Goal: Check status: Check status

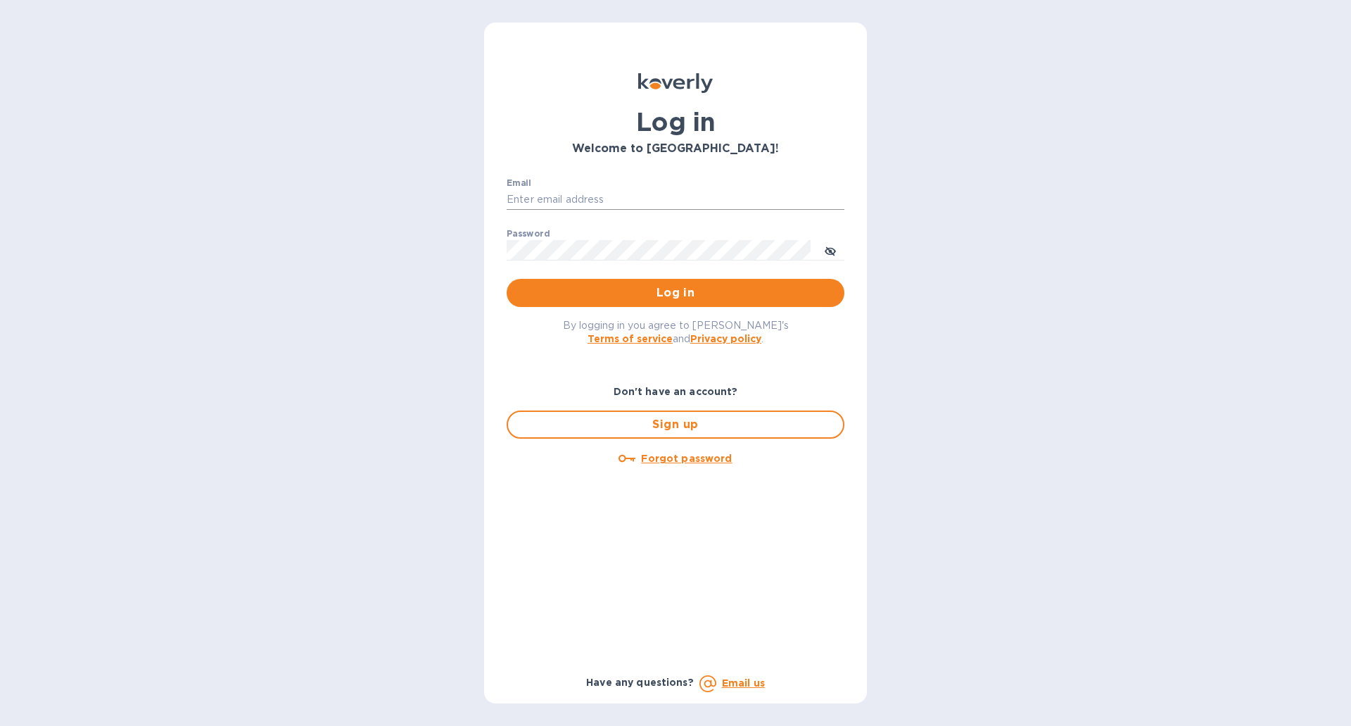
click at [595, 207] on input "Email" at bounding box center [676, 199] width 338 height 21
type input "[EMAIL_ADDRESS][DOMAIN_NAME]"
click at [507, 279] on button "Log in" at bounding box center [676, 293] width 338 height 28
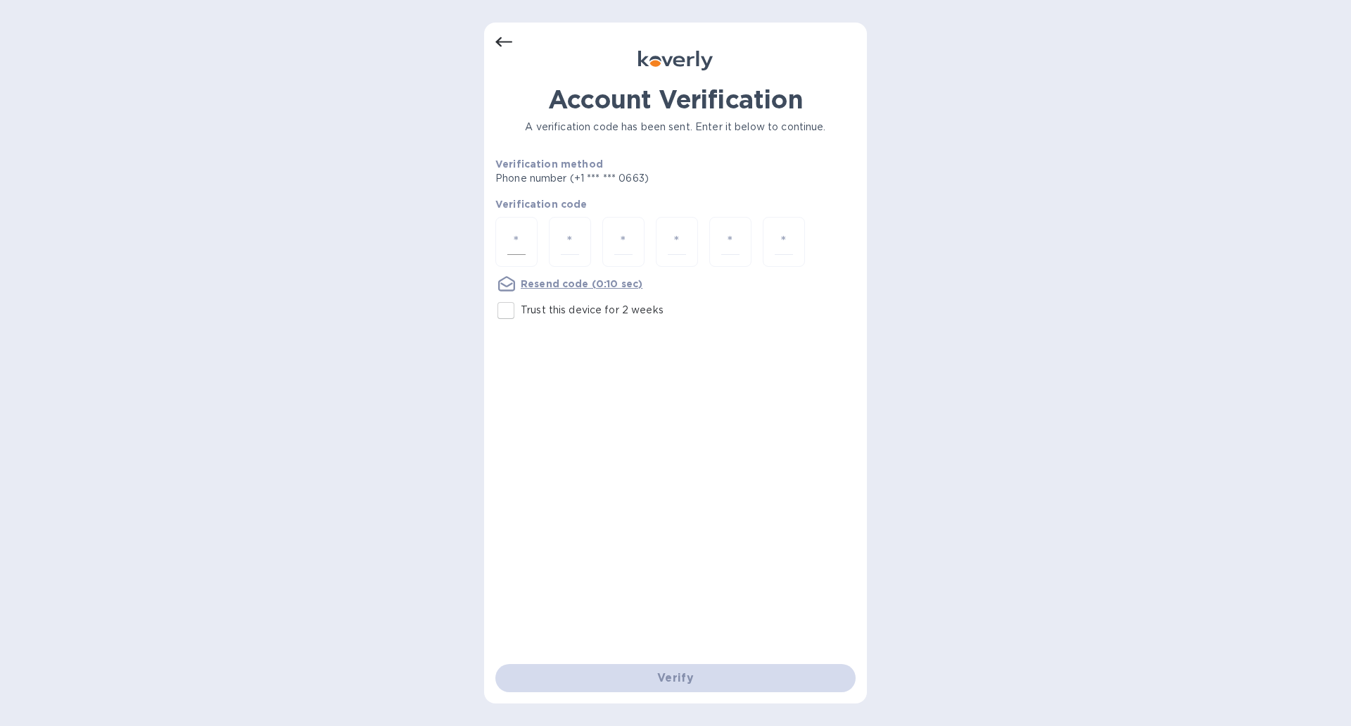
click at [531, 242] on div at bounding box center [516, 242] width 42 height 50
type input "3"
type input "5"
type input "2"
type input "0"
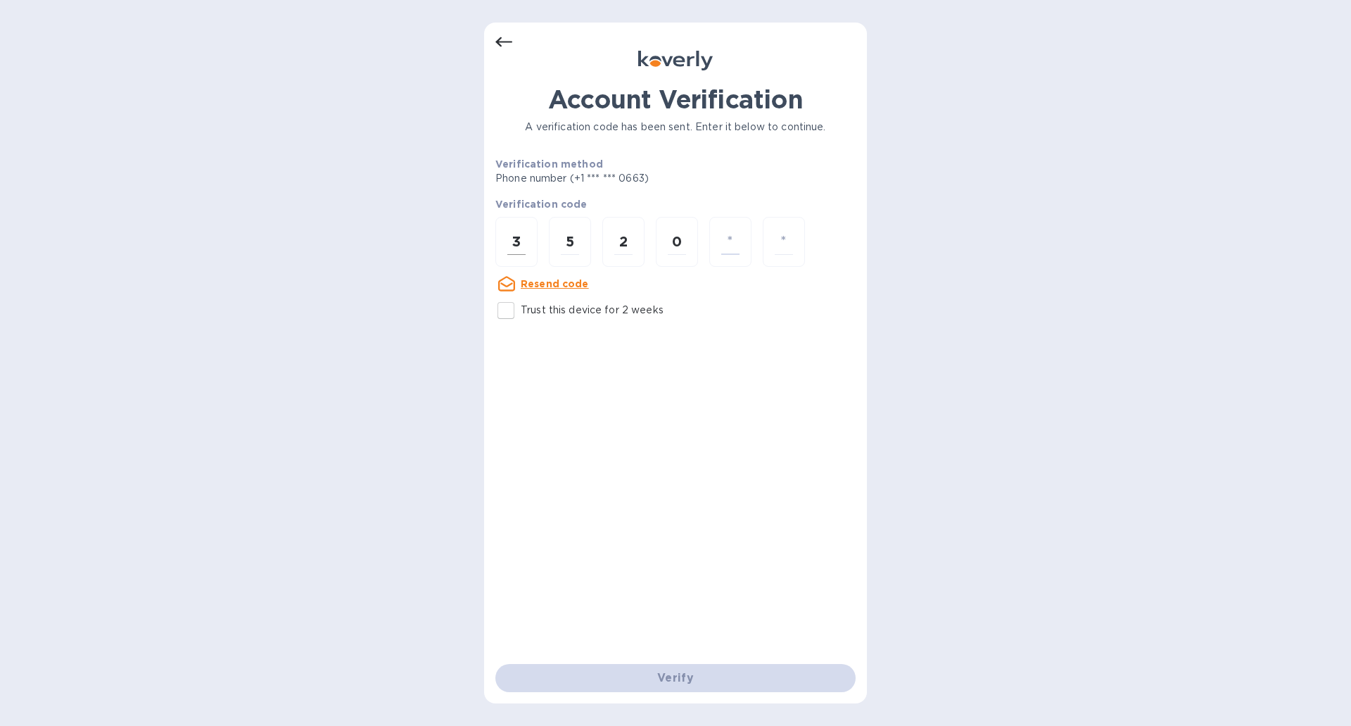
type input "7"
type input "9"
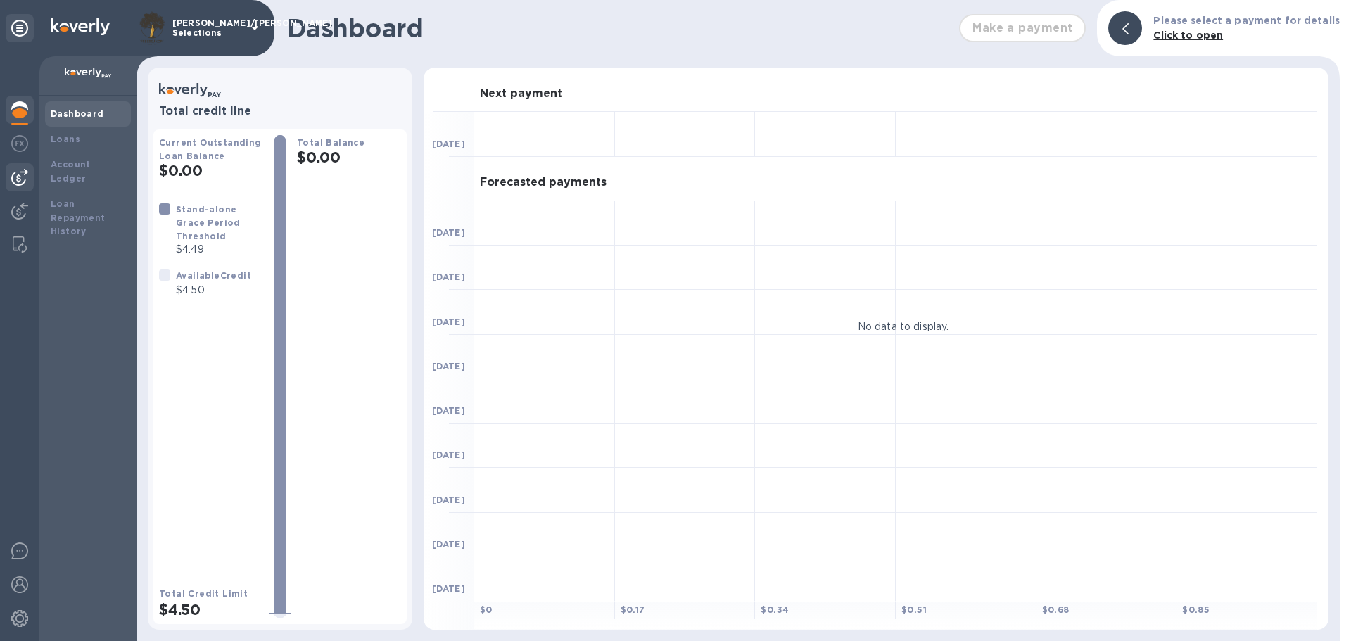
click at [21, 182] on img at bounding box center [19, 177] width 17 height 17
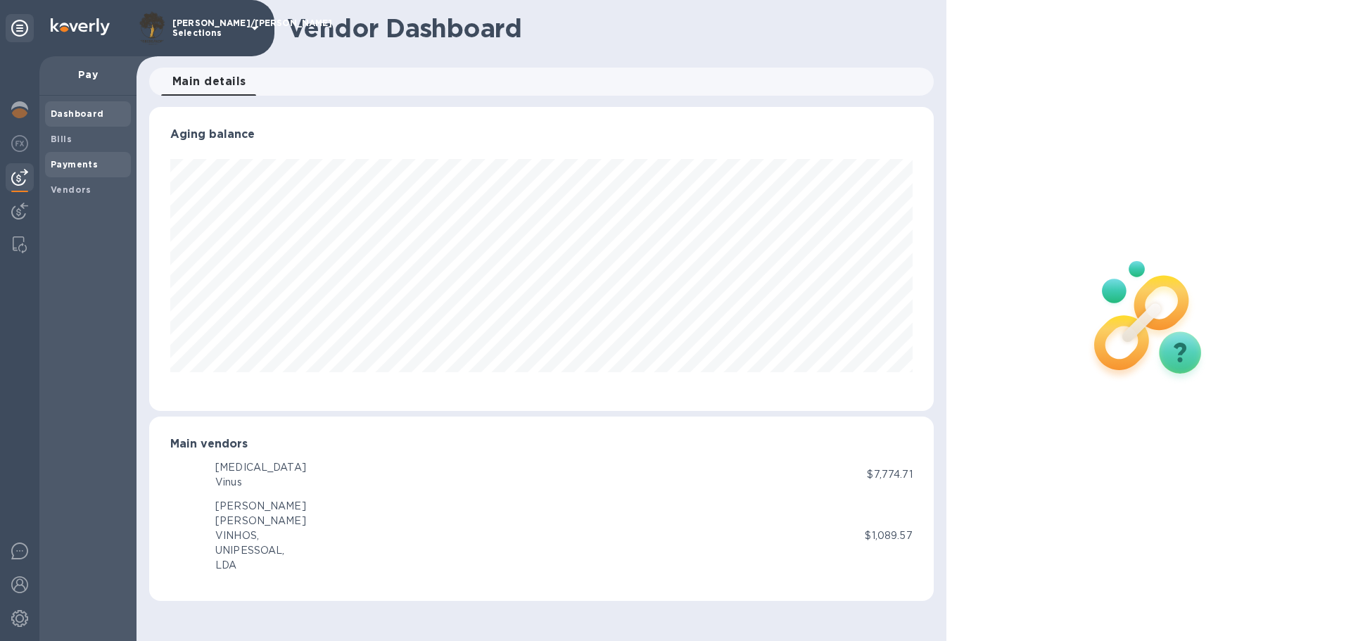
scroll to position [304, 784]
click at [65, 168] on b "Payments" at bounding box center [74, 164] width 47 height 11
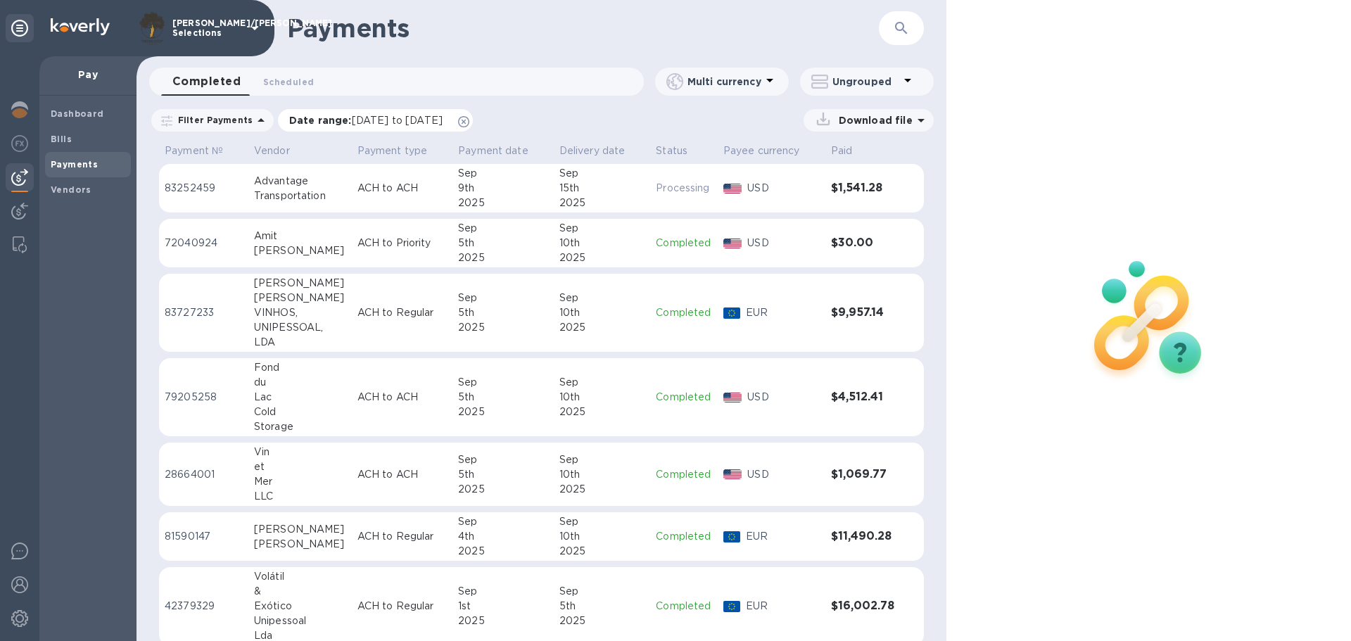
click at [469, 122] on icon at bounding box center [463, 121] width 11 height 11
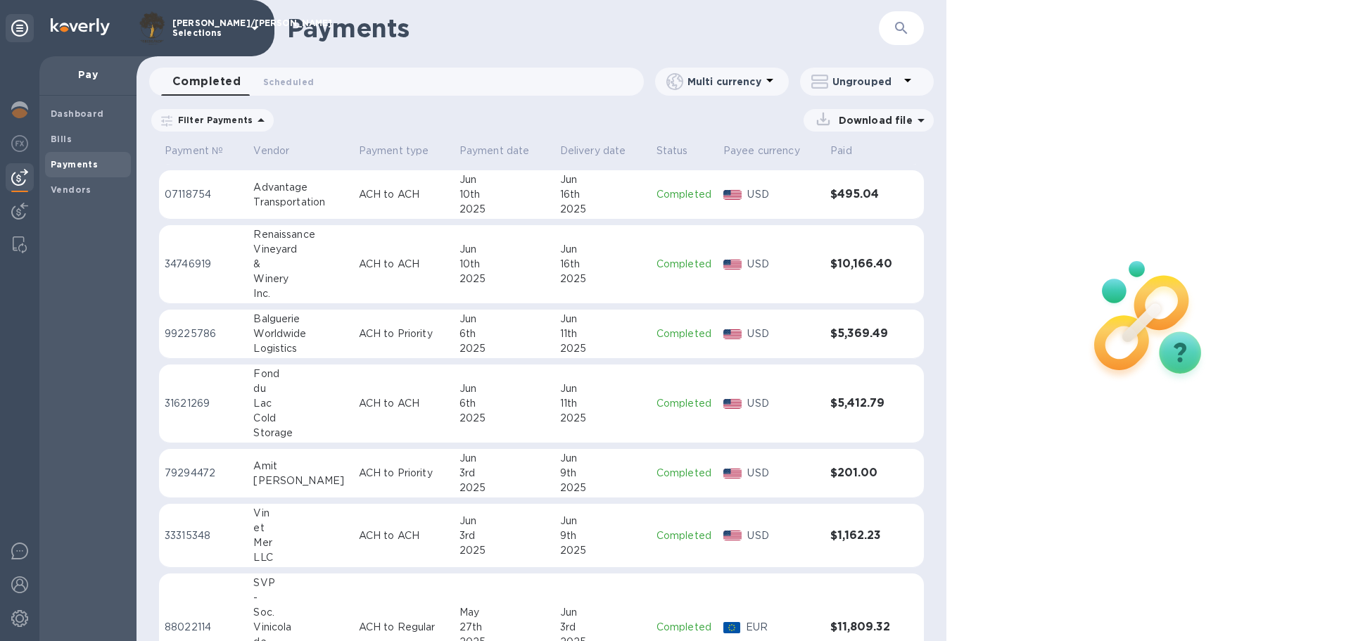
scroll to position [2228, 0]
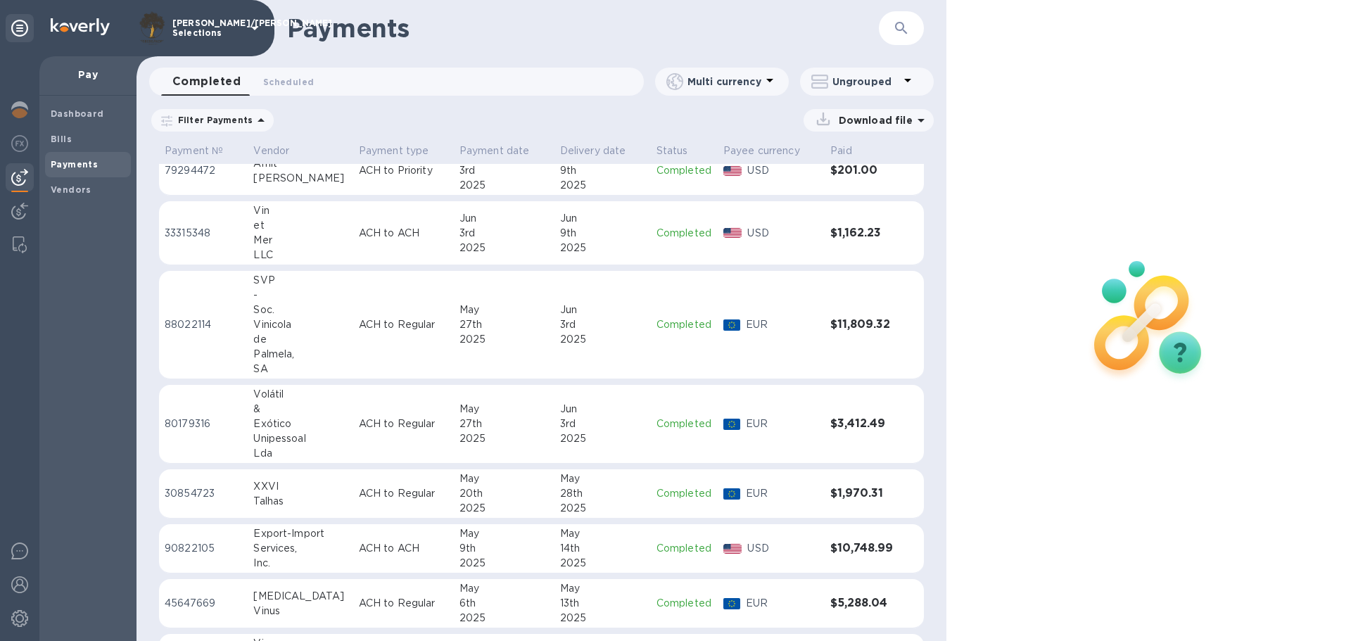
click at [947, 526] on div at bounding box center [1149, 320] width 405 height 641
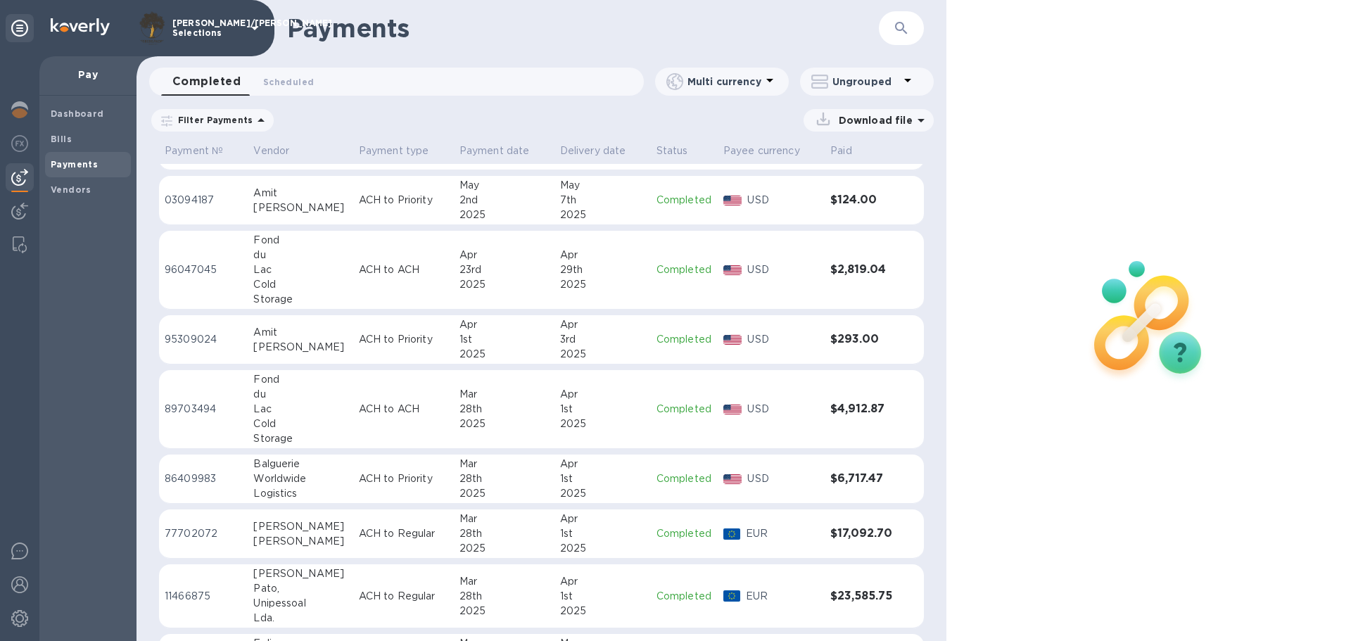
scroll to position [3010, 0]
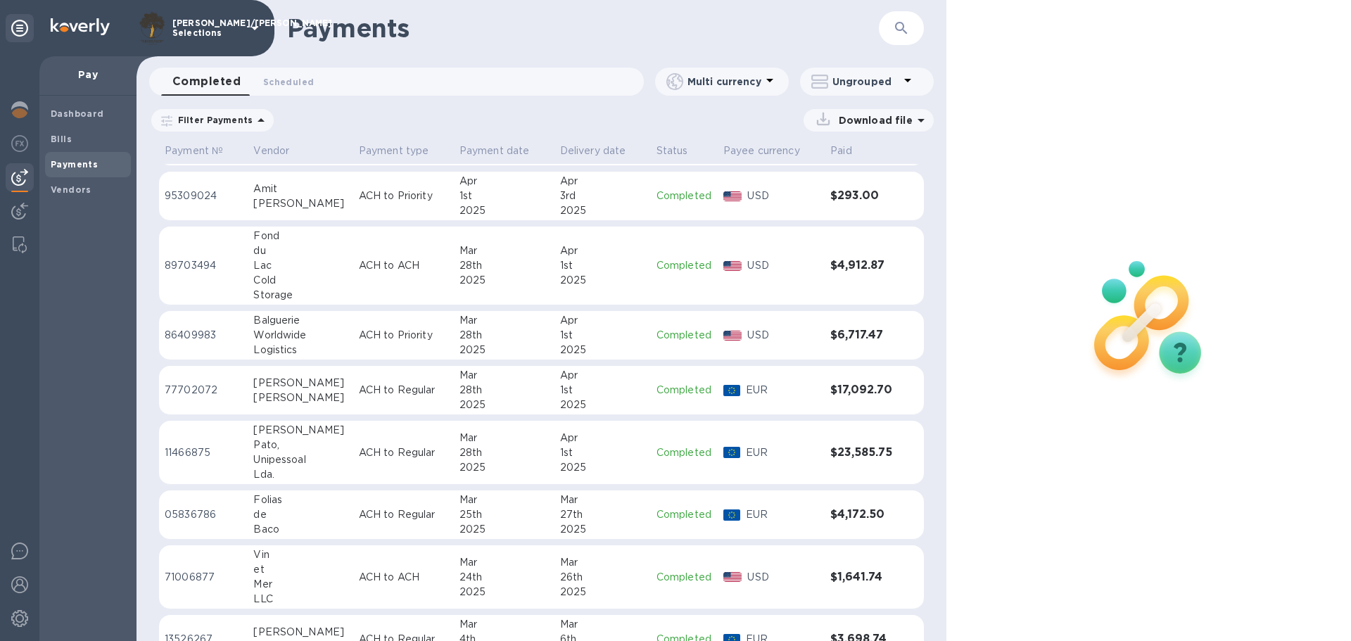
drag, startPoint x: 946, startPoint y: 524, endPoint x: 951, endPoint y: 631, distance: 107.8
click at [951, 631] on div at bounding box center [1149, 320] width 405 height 641
drag, startPoint x: 946, startPoint y: 560, endPoint x: 947, endPoint y: 614, distance: 53.5
click at [947, 617] on div at bounding box center [1149, 320] width 405 height 641
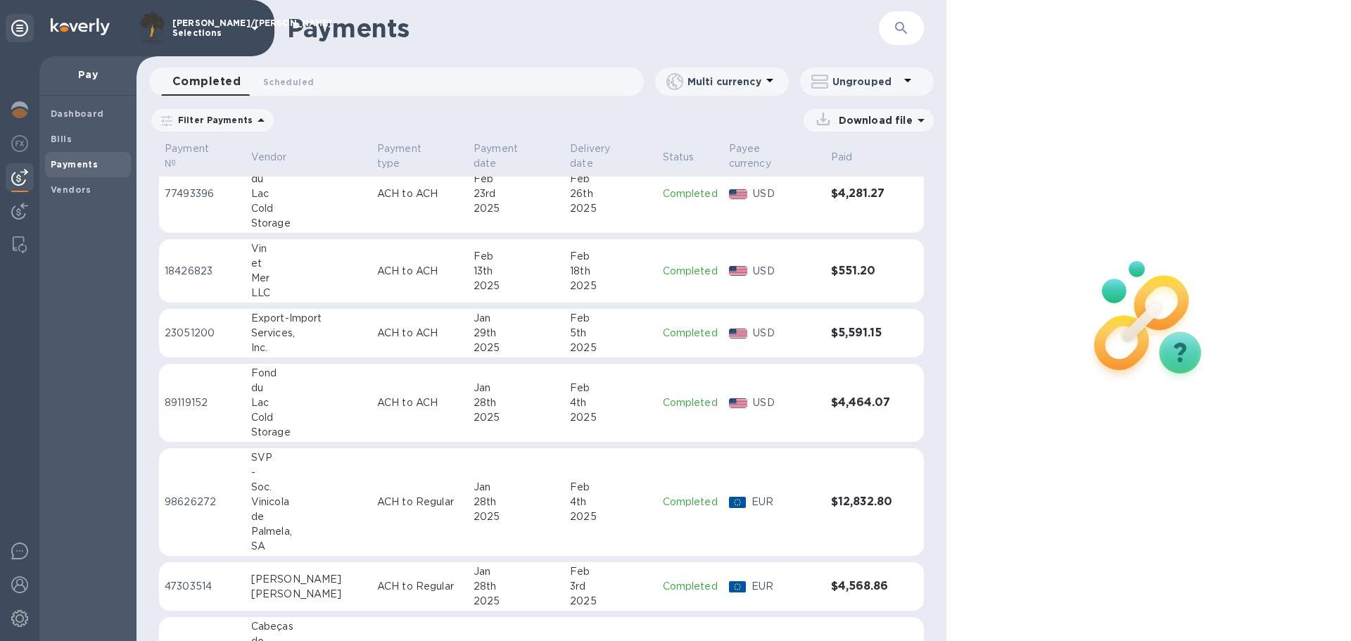
scroll to position [3741, 0]
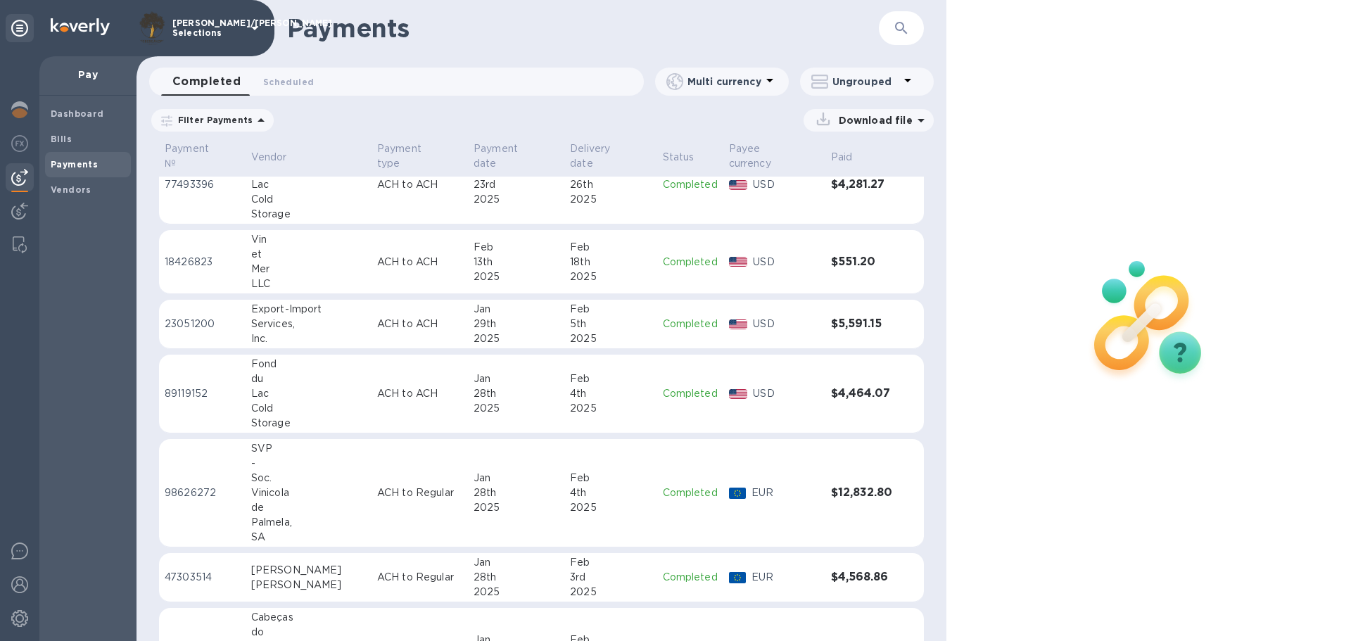
click at [287, 472] on div "Soc." at bounding box center [308, 478] width 115 height 15
